Goal: Information Seeking & Learning: Find contact information

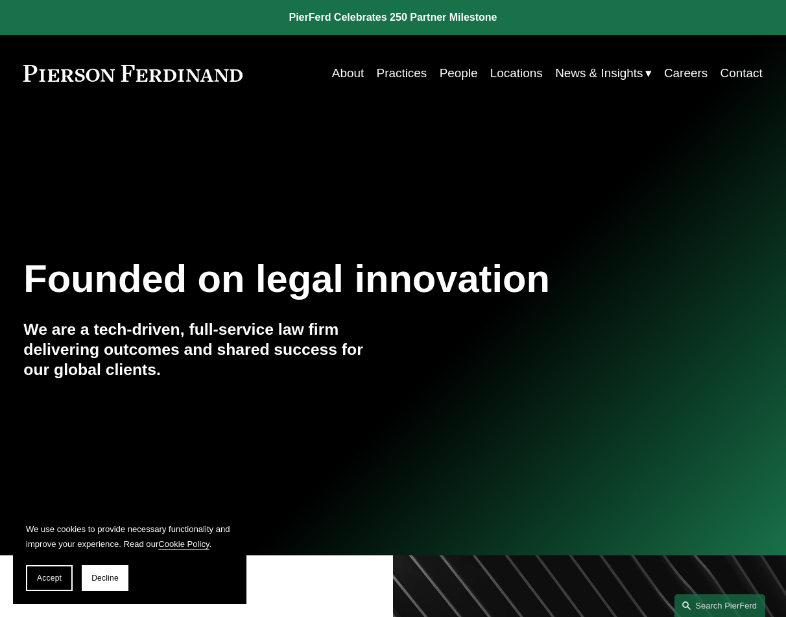
click at [405, 71] on link "Practices" at bounding box center [402, 73] width 51 height 25
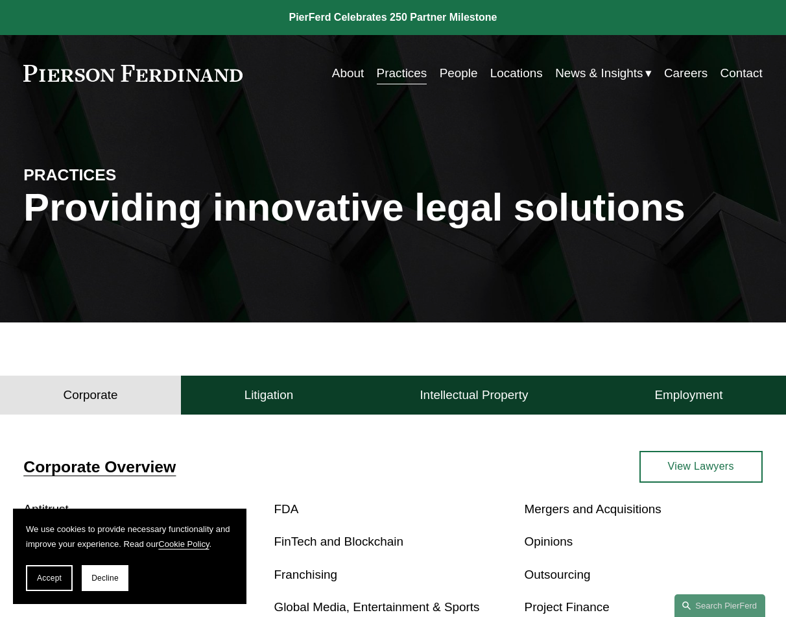
click at [463, 68] on link "People" at bounding box center [459, 73] width 38 height 25
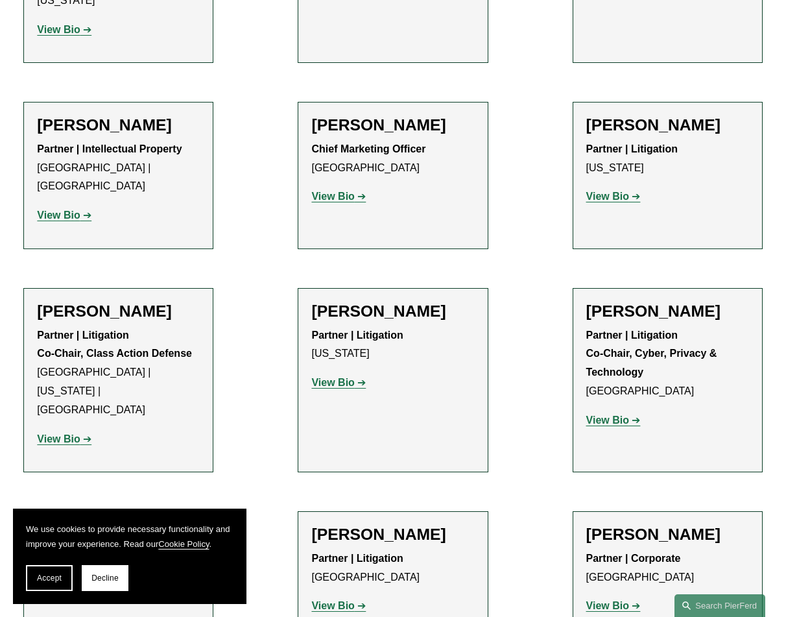
scroll to position [11355, 0]
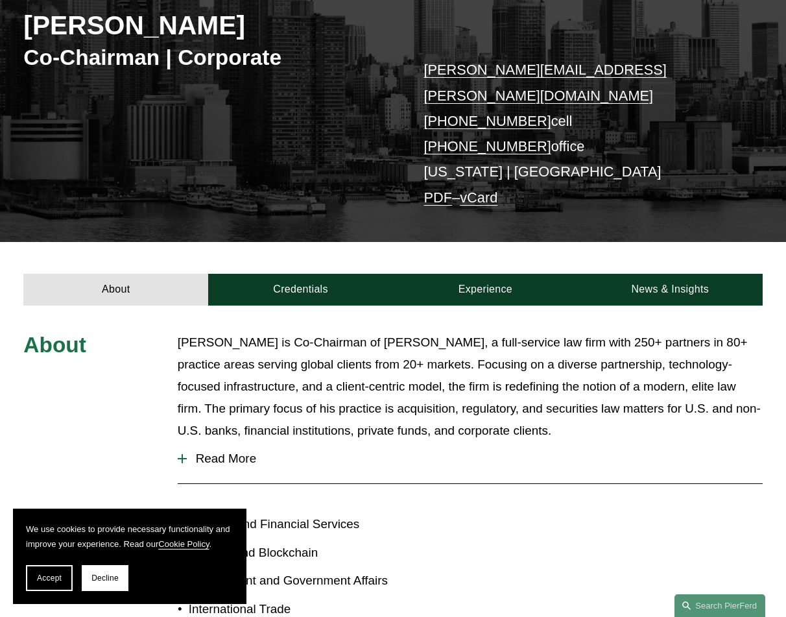
scroll to position [195, 0]
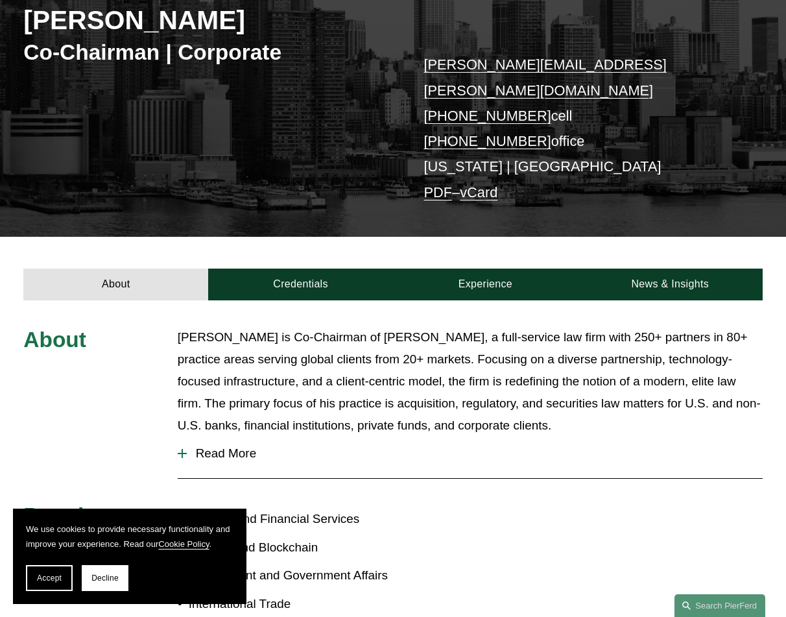
click at [181, 453] on div at bounding box center [182, 453] width 9 height 1
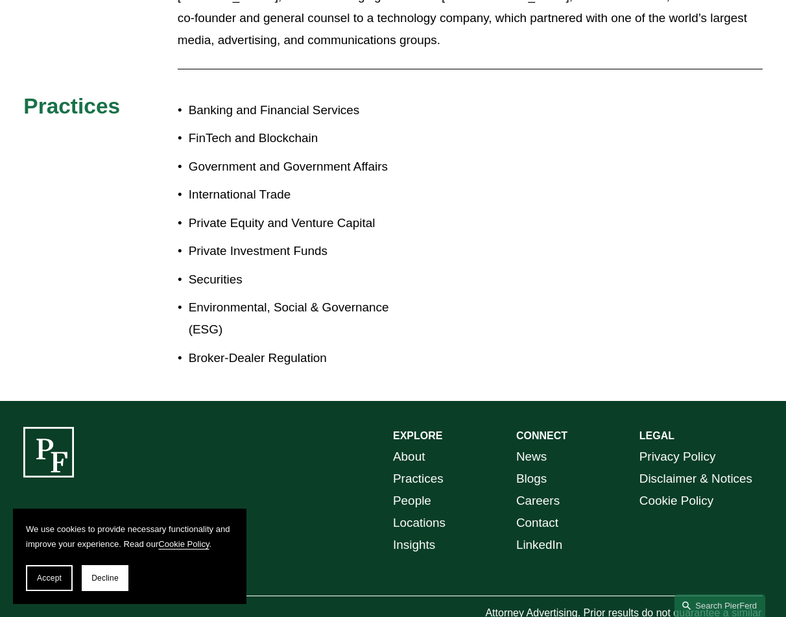
scroll to position [866, 0]
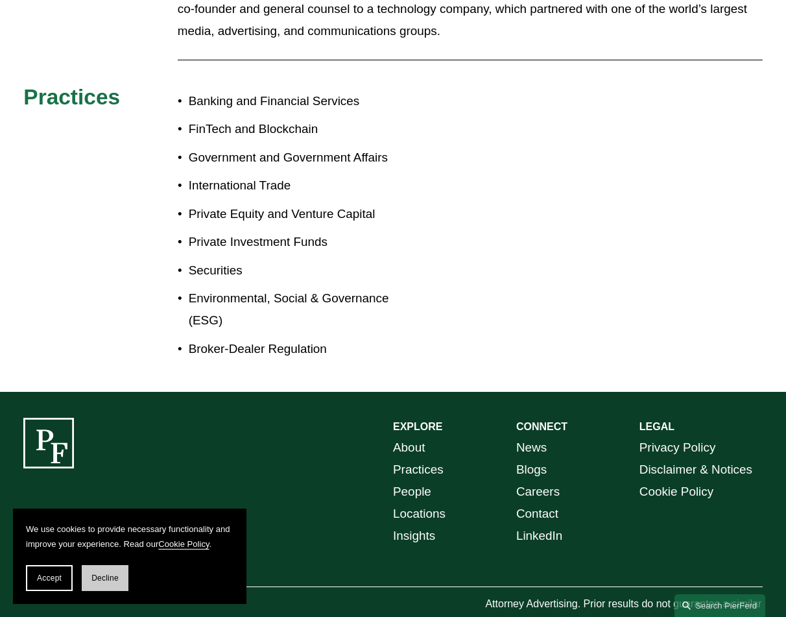
click at [106, 583] on button "Decline" at bounding box center [105, 578] width 47 height 26
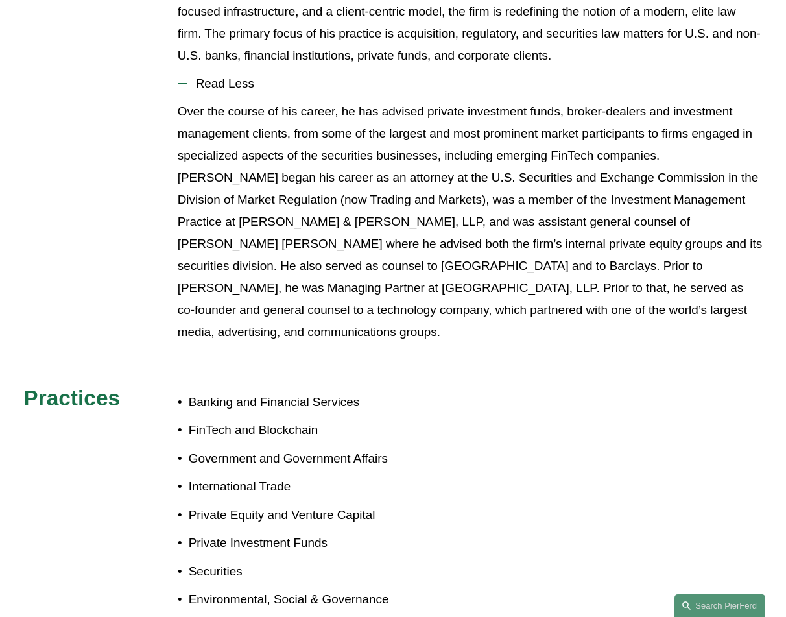
scroll to position [282, 0]
